Goal: Transaction & Acquisition: Download file/media

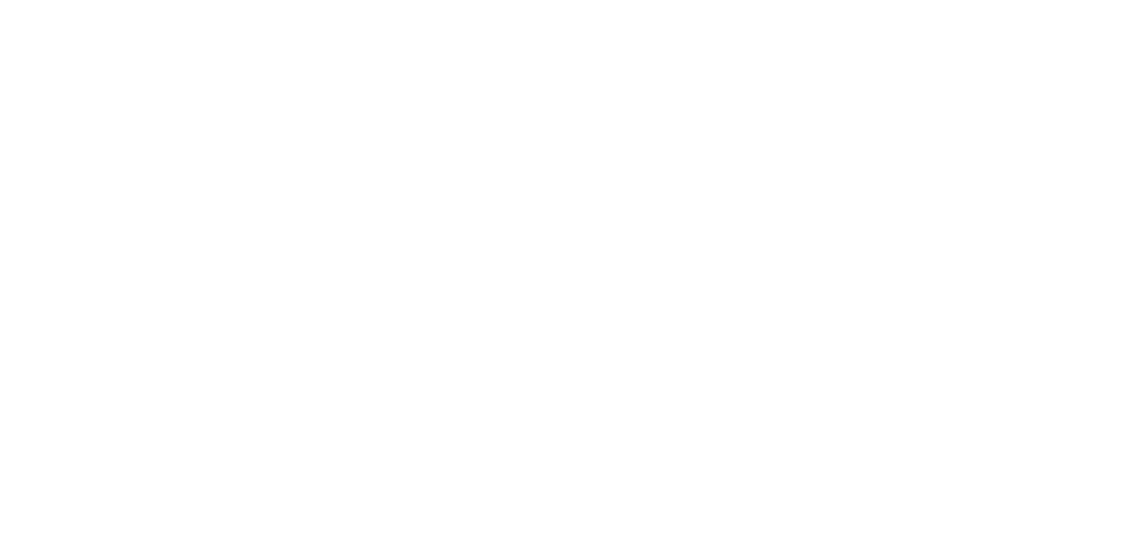
type input ""
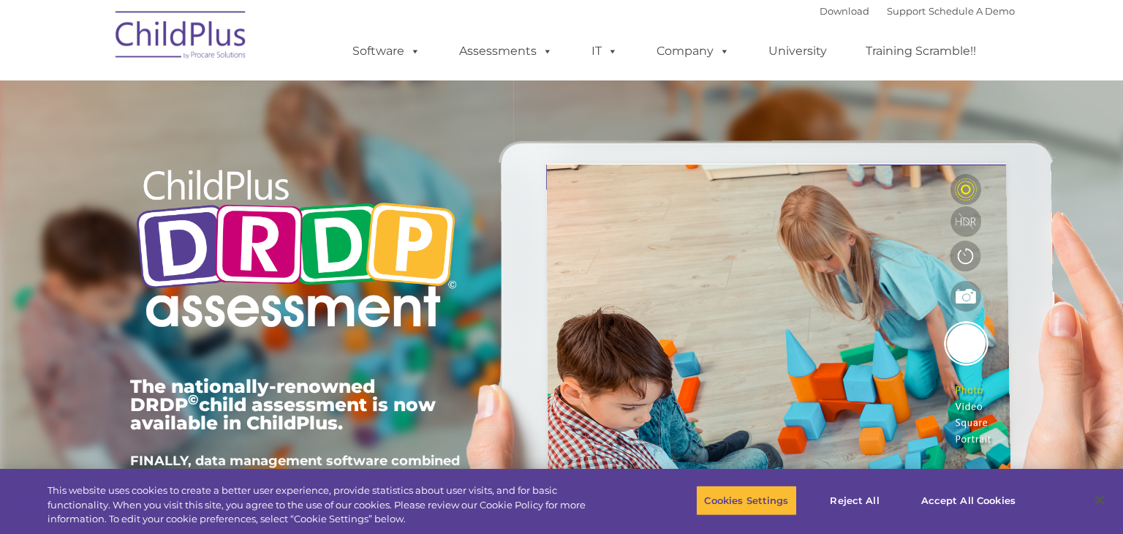
click at [242, 59] on img at bounding box center [181, 37] width 146 height 73
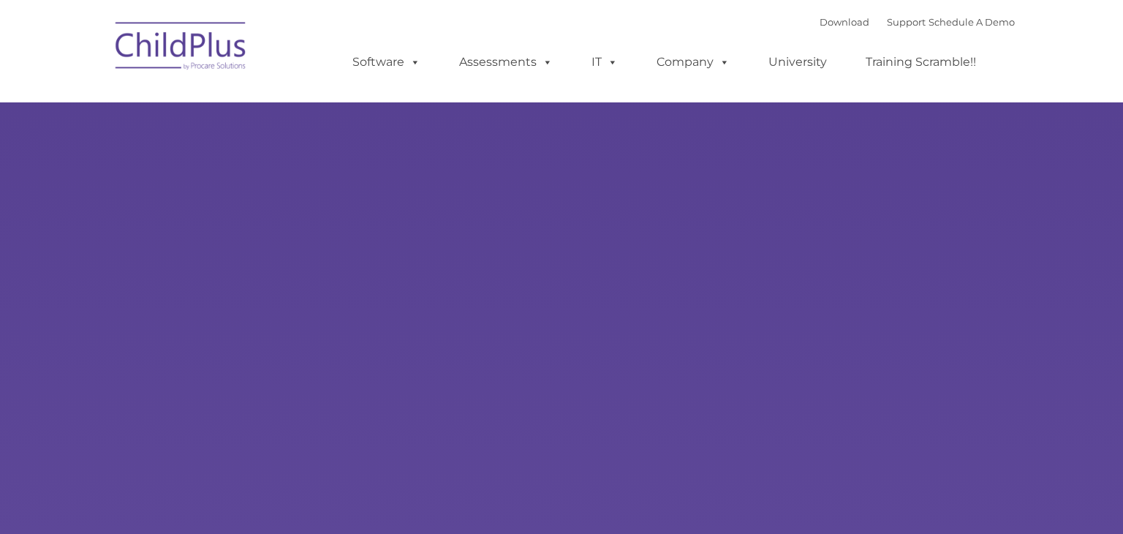
type input ""
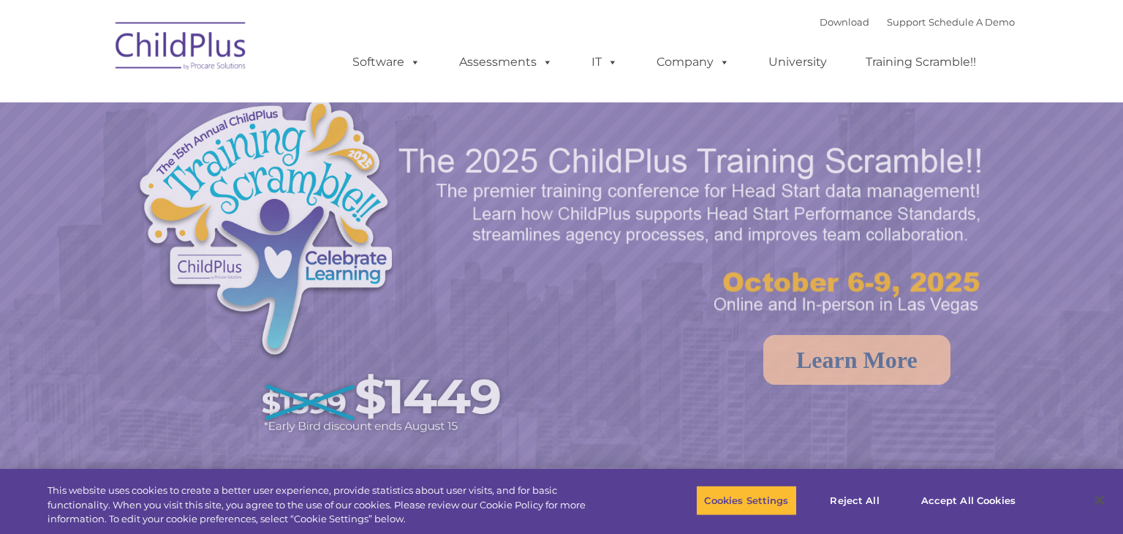
select select "MEDIUM"
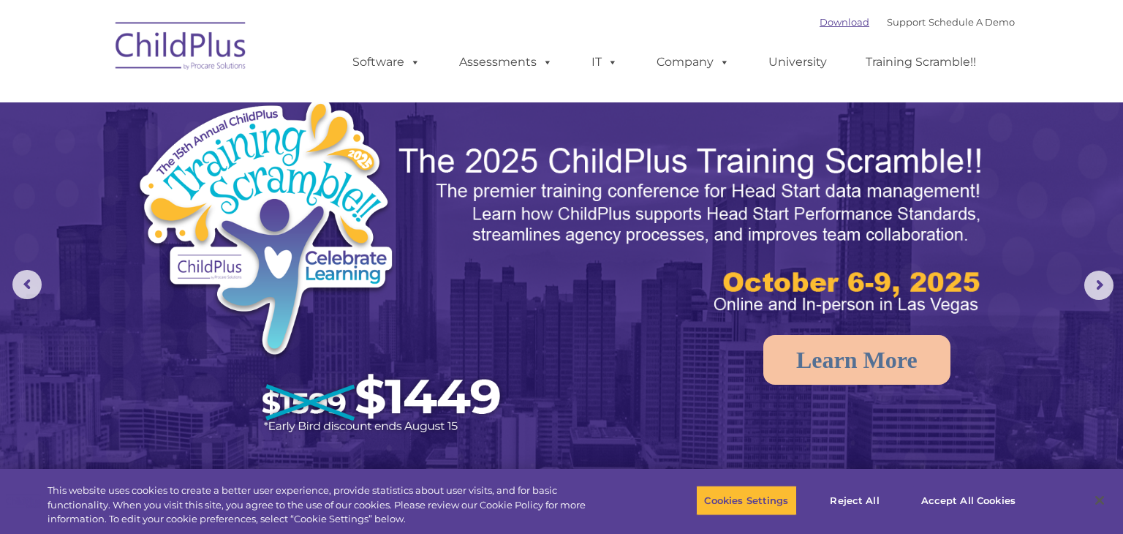
click at [826, 24] on link "Download" at bounding box center [845, 22] width 50 height 12
